Goal: Find specific page/section: Find specific page/section

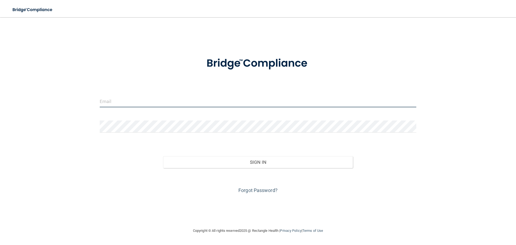
click at [153, 103] on input "email" at bounding box center [258, 101] width 317 height 12
type input "[PERSON_NAME][EMAIL_ADDRESS][PERSON_NAME][DOMAIN_NAME]"
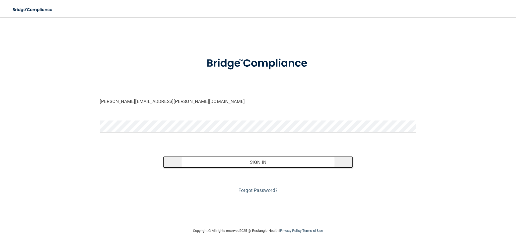
click at [218, 161] on button "Sign In" at bounding box center [258, 162] width 190 height 12
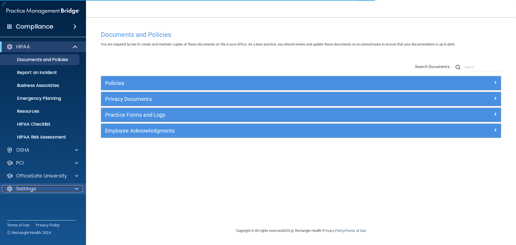
click at [26, 188] on p "Settings" at bounding box center [26, 188] width 20 height 6
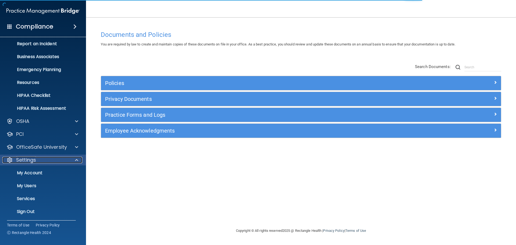
scroll to position [30, 0]
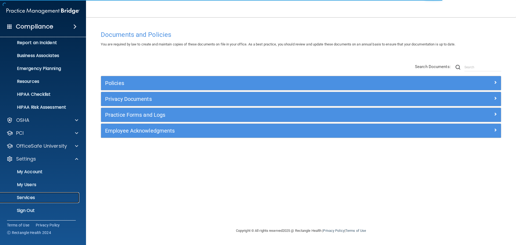
click at [28, 197] on p "Services" at bounding box center [39, 197] width 73 height 5
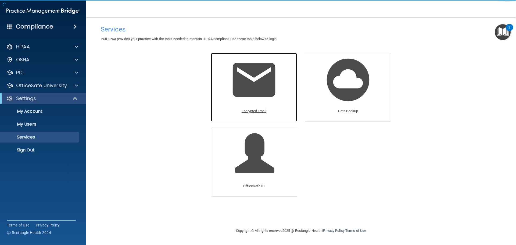
click at [251, 112] on p "Encrypted Email" at bounding box center [254, 111] width 25 height 6
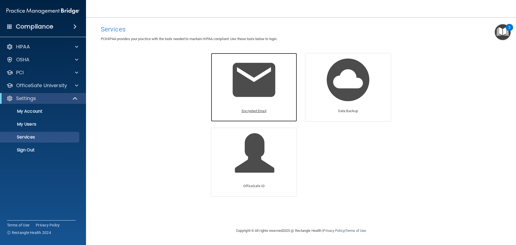
click at [243, 110] on p "Encrypted Email" at bounding box center [254, 111] width 25 height 6
